Goal: Information Seeking & Learning: Learn about a topic

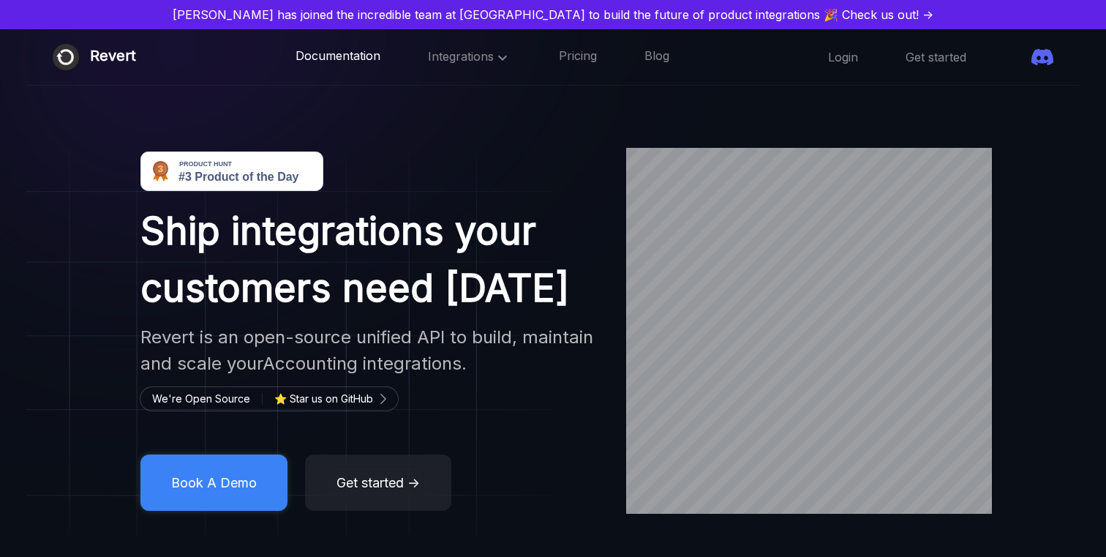
click at [320, 56] on link "Documentation" at bounding box center [338, 57] width 85 height 19
click at [428, 59] on span "Integrations" at bounding box center [469, 56] width 83 height 15
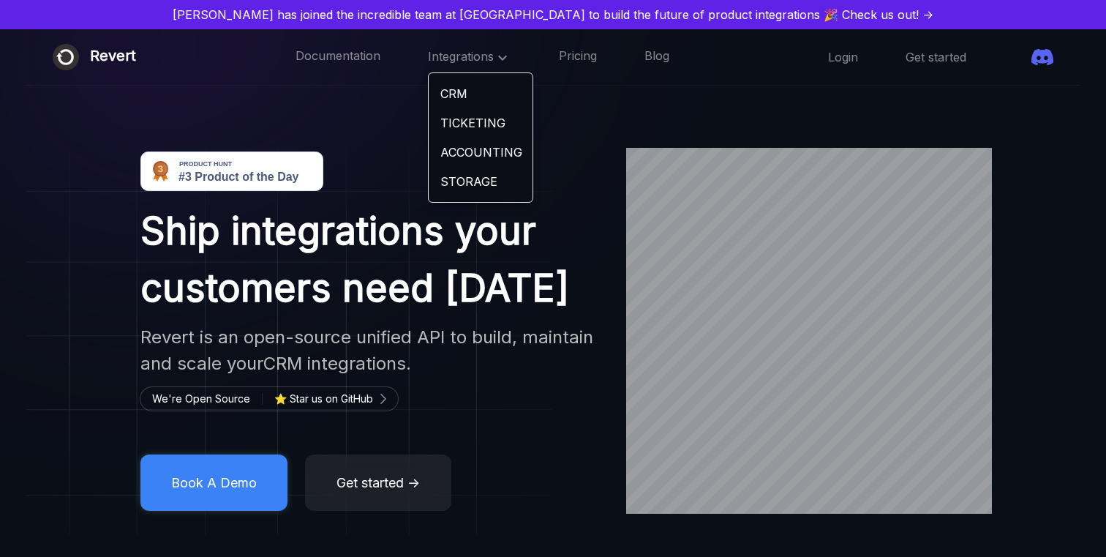
click at [444, 171] on link "STORAGE" at bounding box center [481, 181] width 104 height 29
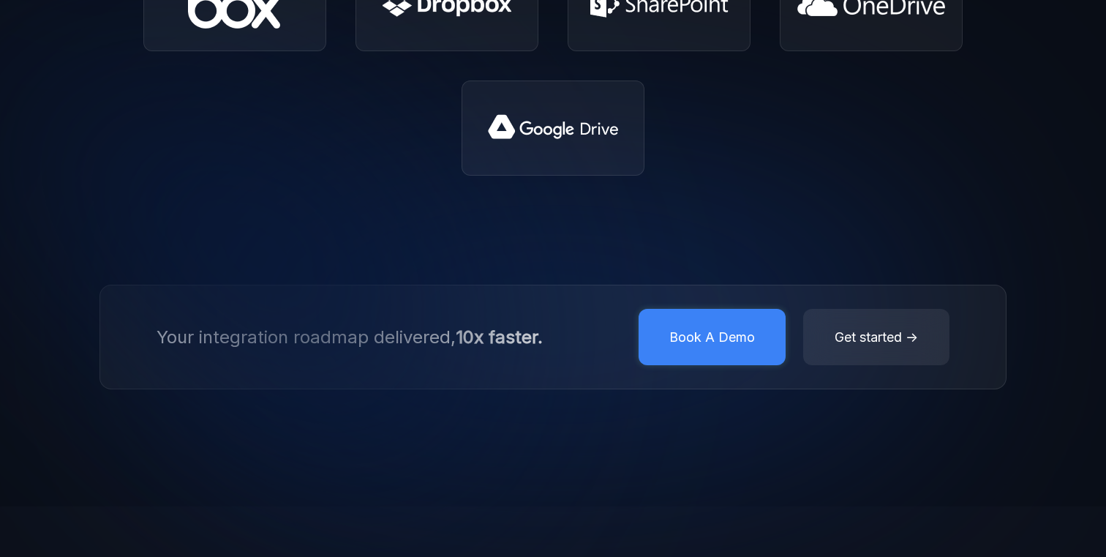
scroll to position [336, 0]
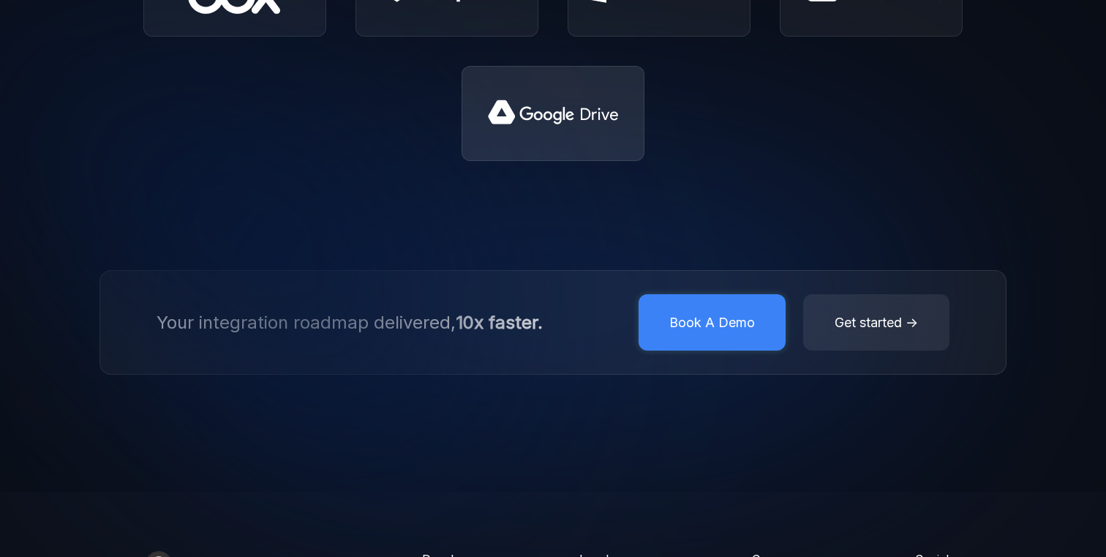
click at [522, 89] on div at bounding box center [553, 113] width 183 height 95
click at [516, 112] on img at bounding box center [553, 113] width 135 height 32
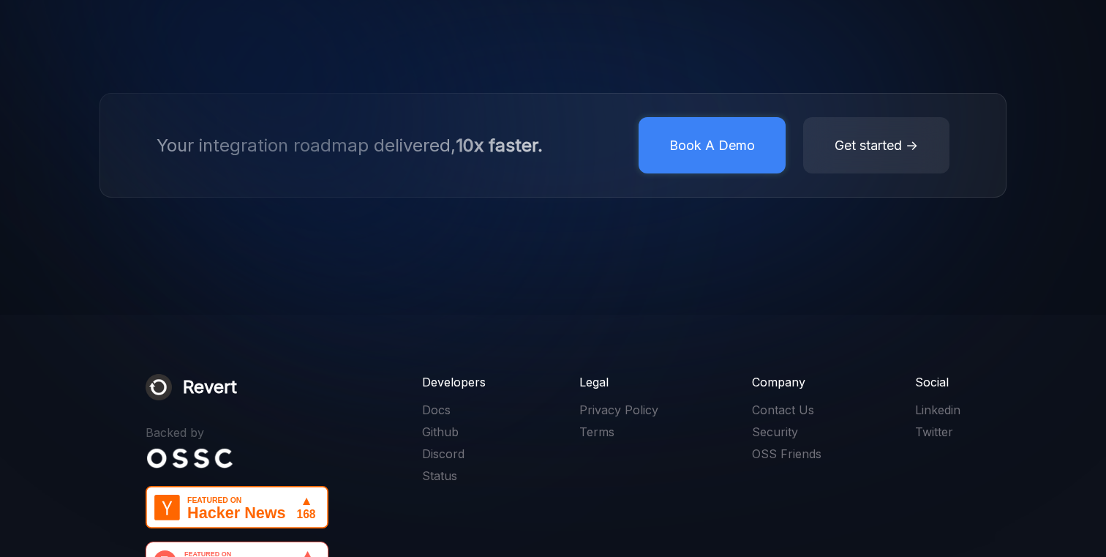
scroll to position [712, 0]
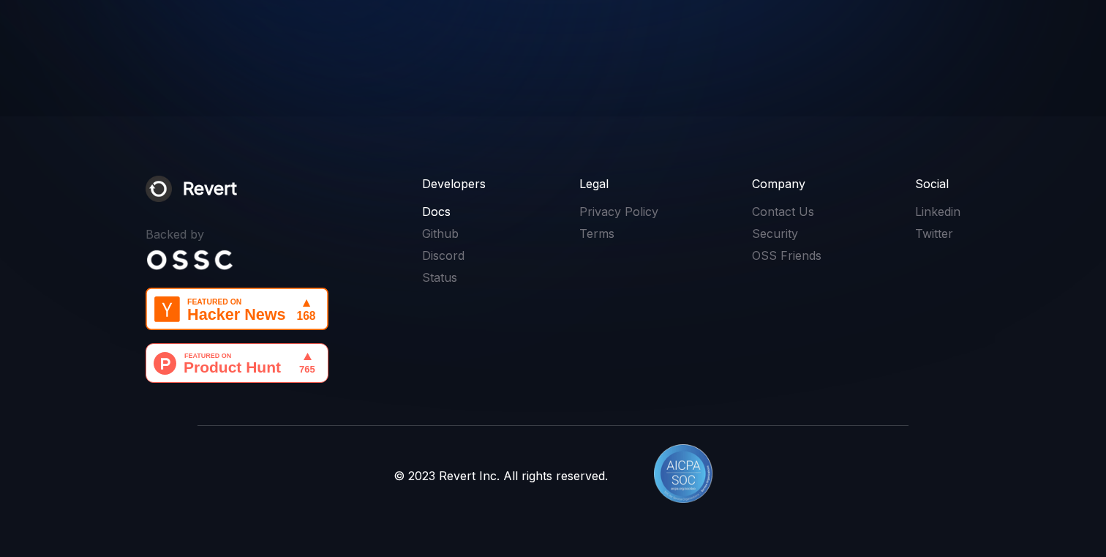
click at [438, 211] on link "Docs" at bounding box center [454, 211] width 64 height 16
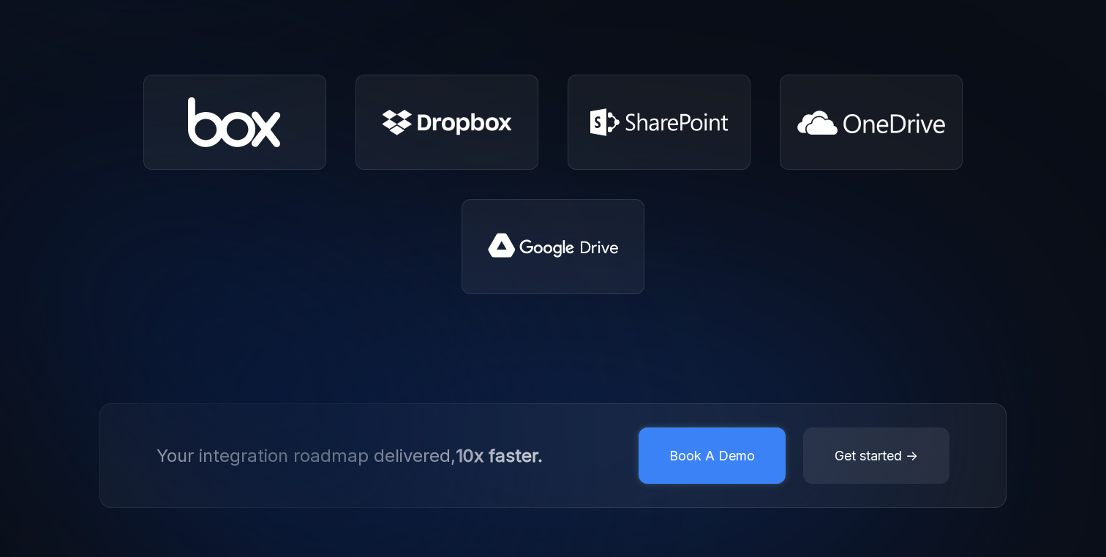
scroll to position [0, 0]
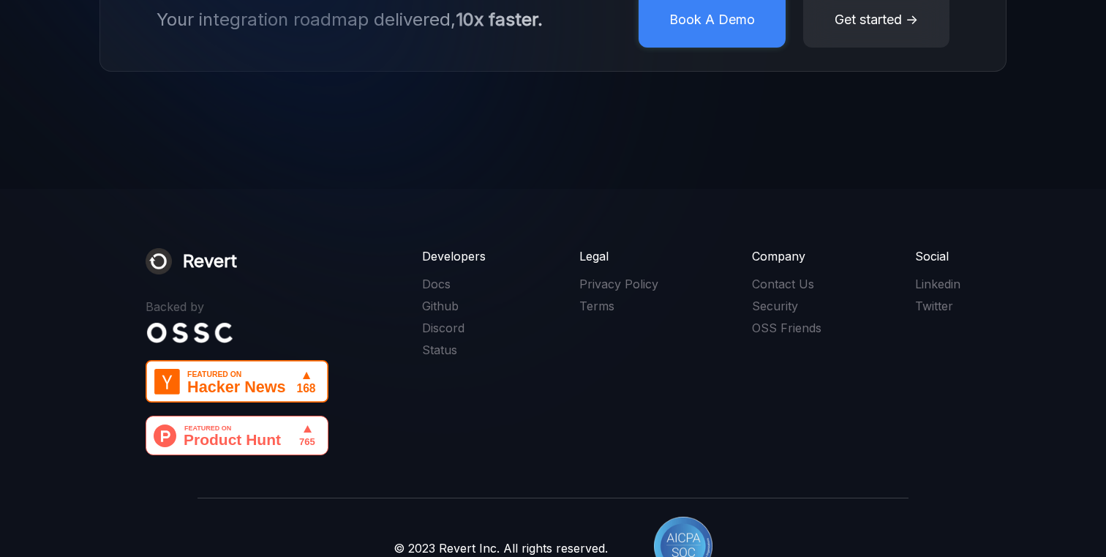
scroll to position [2909, 0]
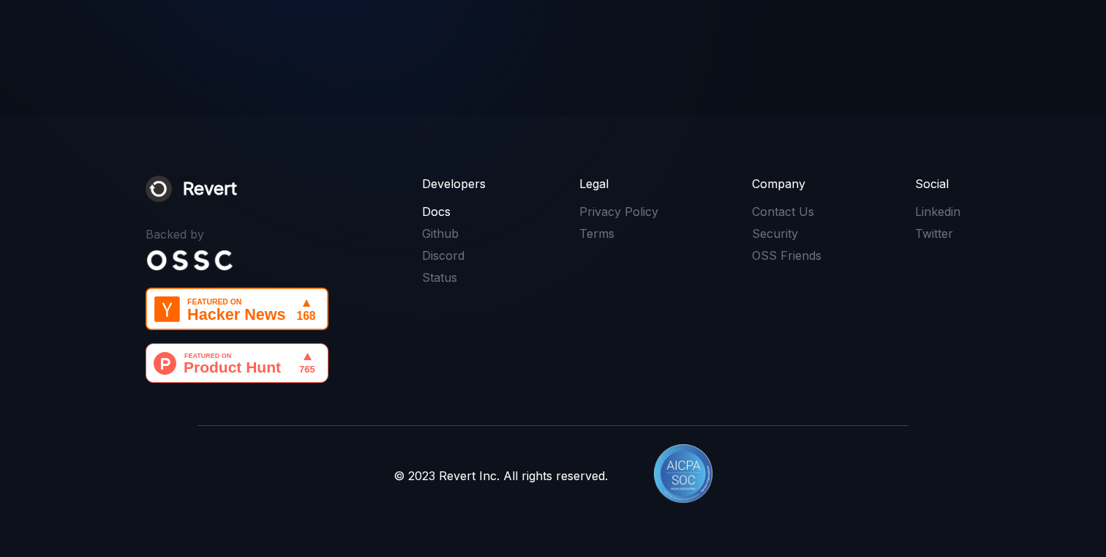
click at [447, 213] on link "Docs" at bounding box center [454, 211] width 64 height 16
